Goal: Navigation & Orientation: Find specific page/section

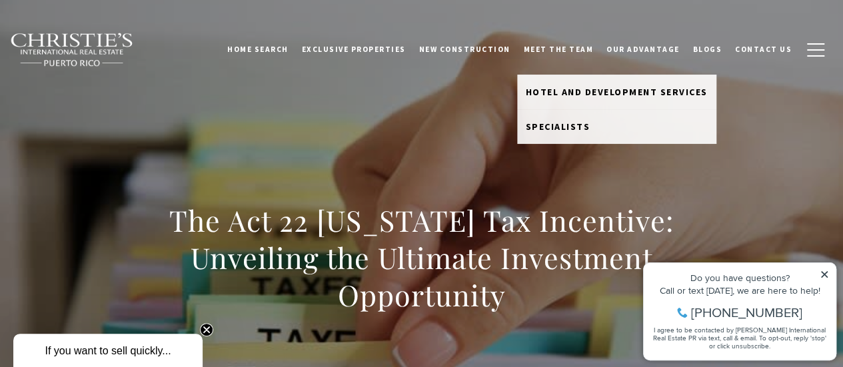
click at [581, 56] on link "Meet the Team" at bounding box center [558, 49] width 83 height 33
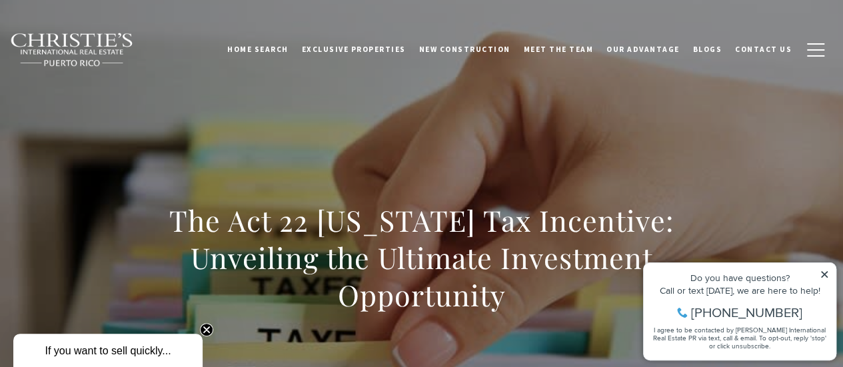
click at [576, 49] on link "Meet the Team" at bounding box center [558, 49] width 83 height 33
click at [805, 52] on button "button" at bounding box center [815, 50] width 35 height 39
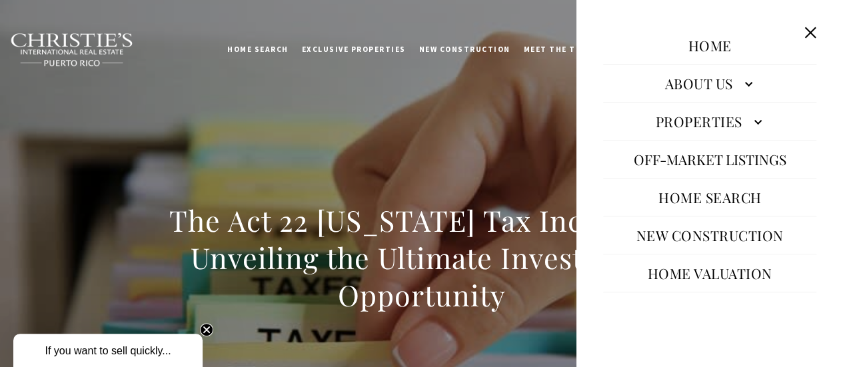
click at [707, 81] on link "About Us" at bounding box center [709, 83] width 213 height 32
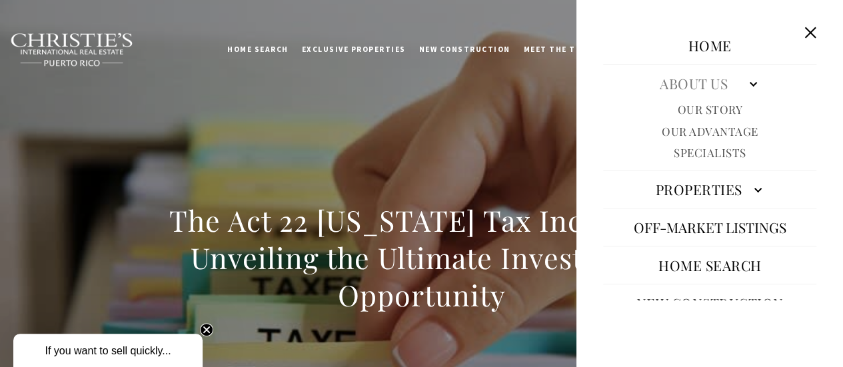
click at [712, 108] on link "Our Story" at bounding box center [709, 109] width 65 height 15
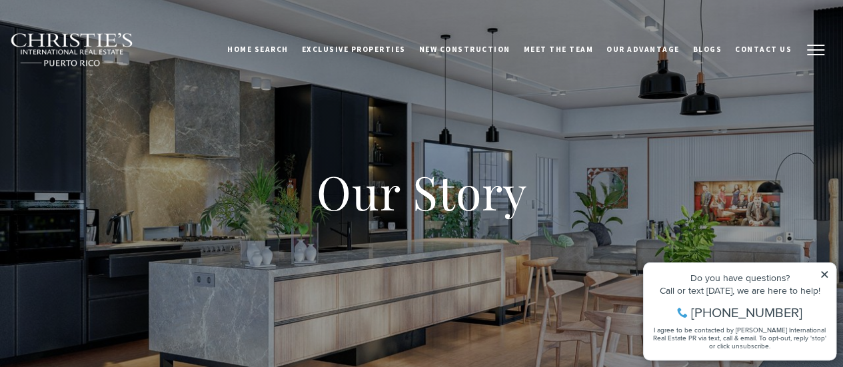
click at [812, 46] on button "button" at bounding box center [815, 50] width 35 height 39
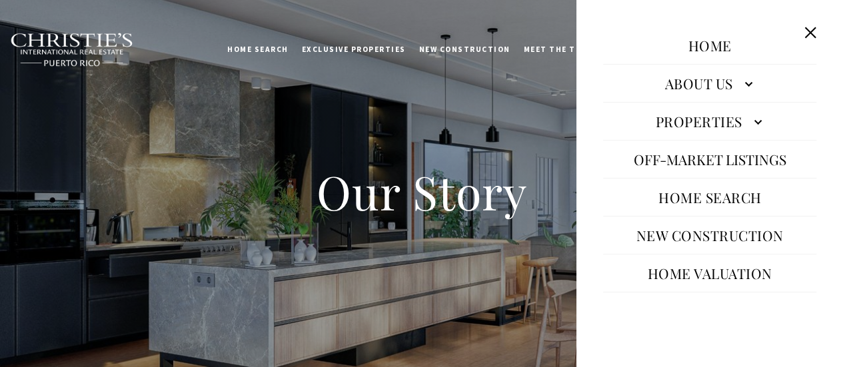
click at [743, 79] on link "About Us" at bounding box center [709, 83] width 213 height 32
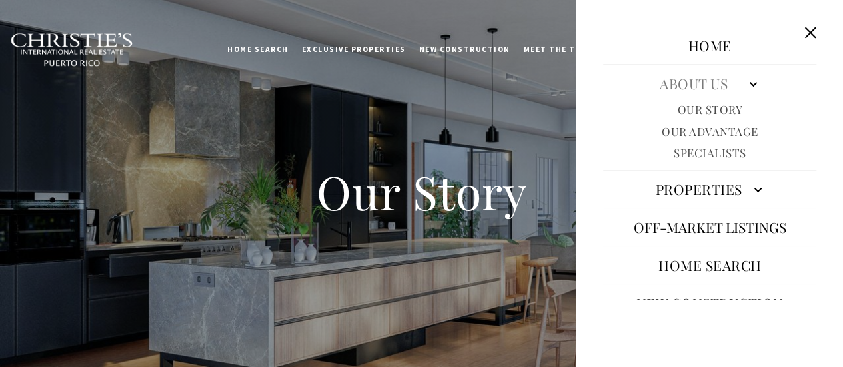
click at [695, 157] on link "Specialists" at bounding box center [710, 152] width 73 height 15
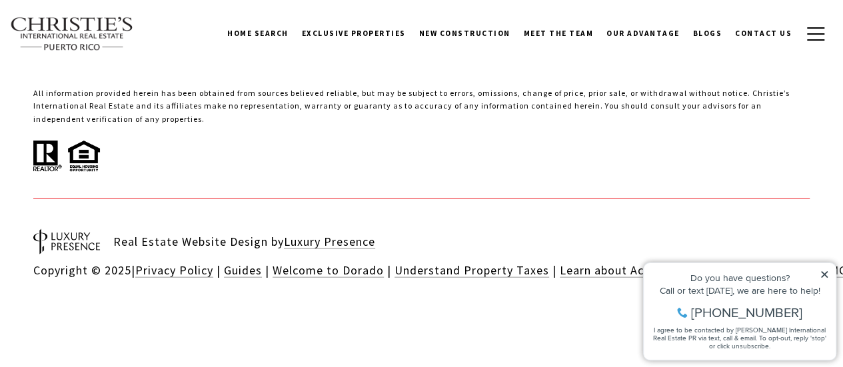
scroll to position [4160, 0]
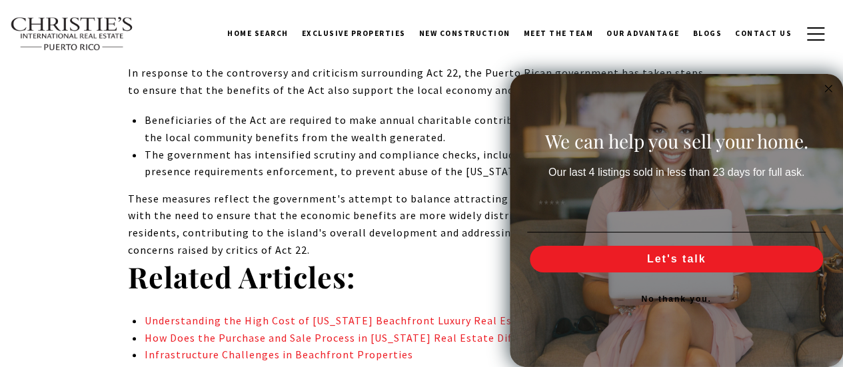
scroll to position [7962, 0]
click at [828, 89] on circle "Close dialog" at bounding box center [828, 88] width 15 height 15
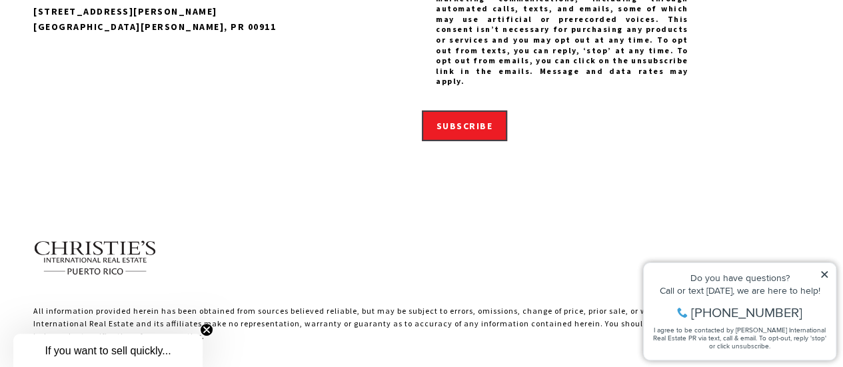
scroll to position [9655, 0]
